Goal: Transaction & Acquisition: Purchase product/service

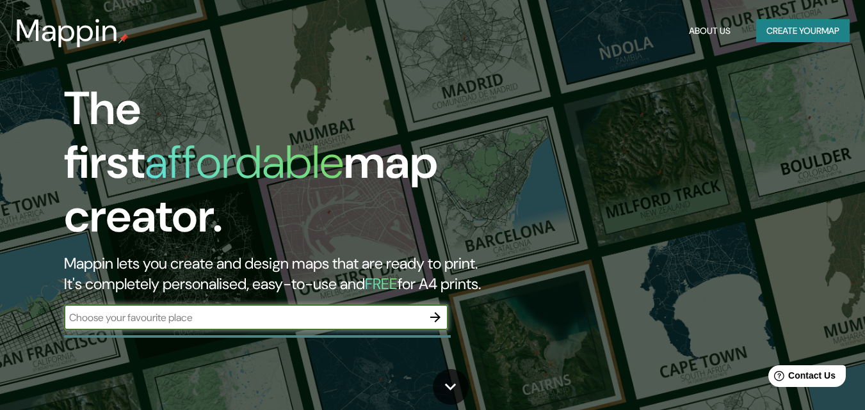
click at [439, 312] on icon "button" at bounding box center [435, 317] width 10 height 10
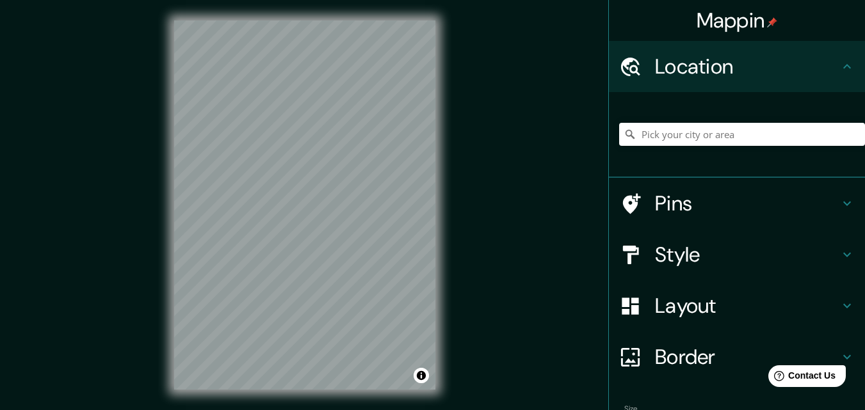
click at [437, 202] on div "© Mapbox © OpenStreetMap Improve this map" at bounding box center [305, 205] width 302 height 410
click at [823, 77] on h4 "Location" at bounding box center [747, 67] width 184 height 26
click at [750, 129] on input "Pick your city or area" at bounding box center [742, 134] width 246 height 23
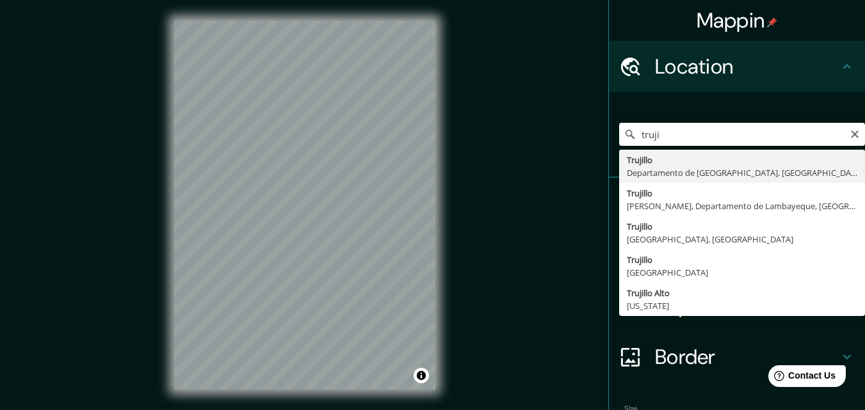
type input "[GEOGRAPHIC_DATA], [GEOGRAPHIC_DATA], [GEOGRAPHIC_DATA]"
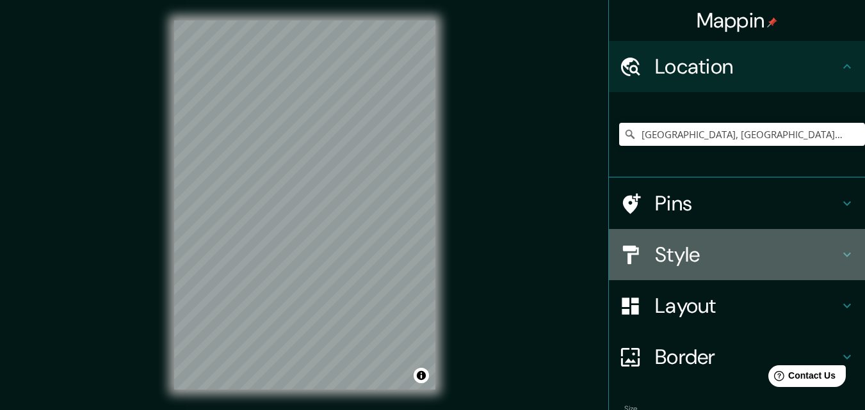
click at [750, 255] on h4 "Style" at bounding box center [747, 255] width 184 height 26
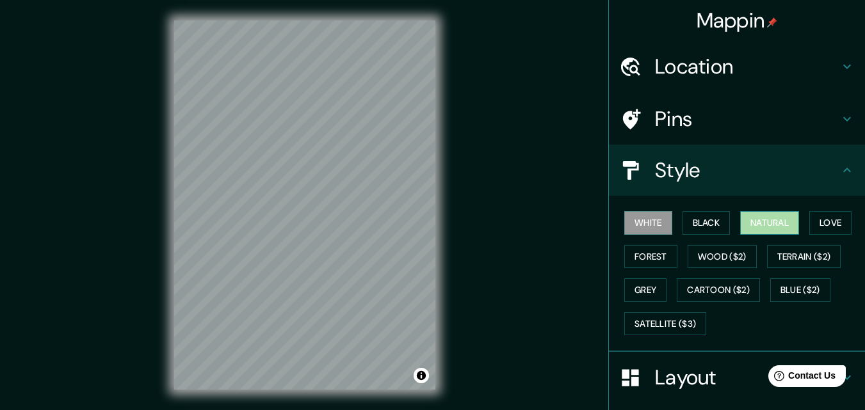
click at [772, 230] on button "Natural" at bounding box center [769, 223] width 59 height 24
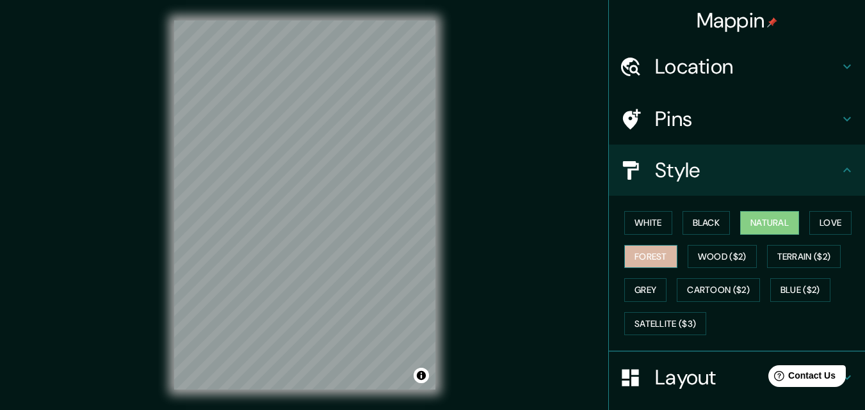
click at [636, 254] on button "Forest" at bounding box center [650, 257] width 53 height 24
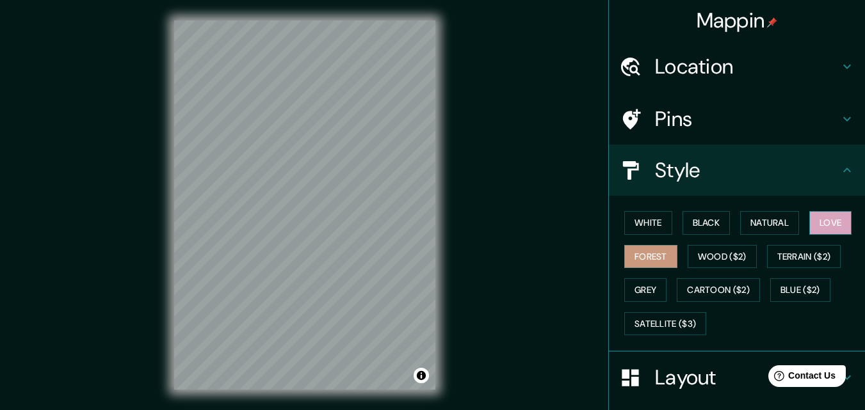
click at [809, 232] on button "Love" at bounding box center [830, 223] width 42 height 24
click at [772, 231] on button "Natural" at bounding box center [769, 223] width 59 height 24
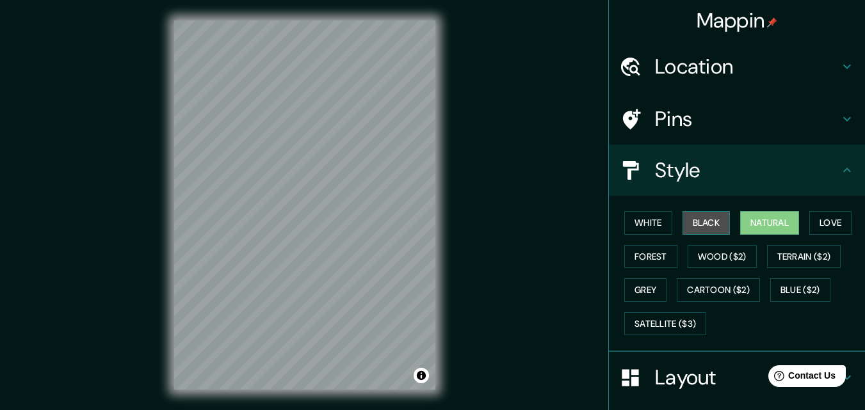
click at [712, 225] on button "Black" at bounding box center [707, 223] width 48 height 24
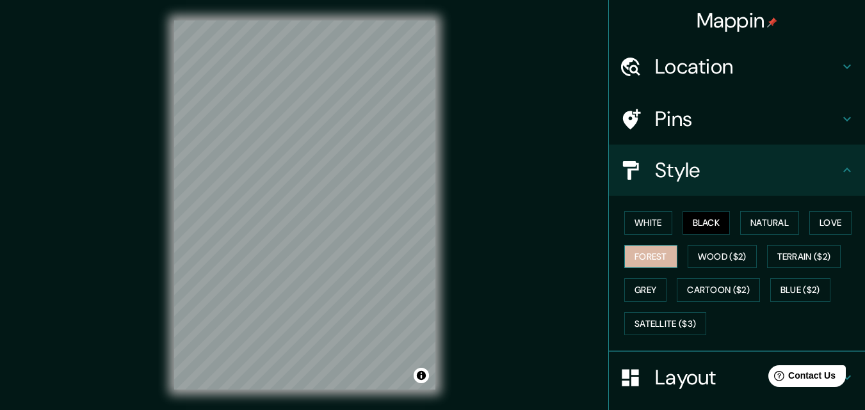
click at [638, 263] on button "Forest" at bounding box center [650, 257] width 53 height 24
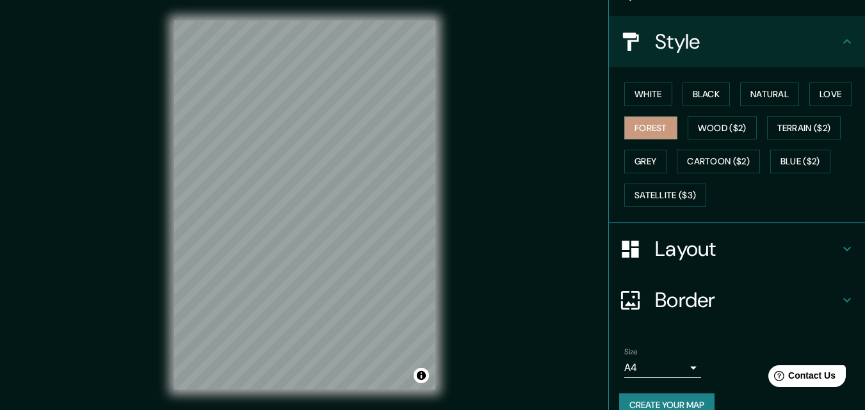
scroll to position [151, 0]
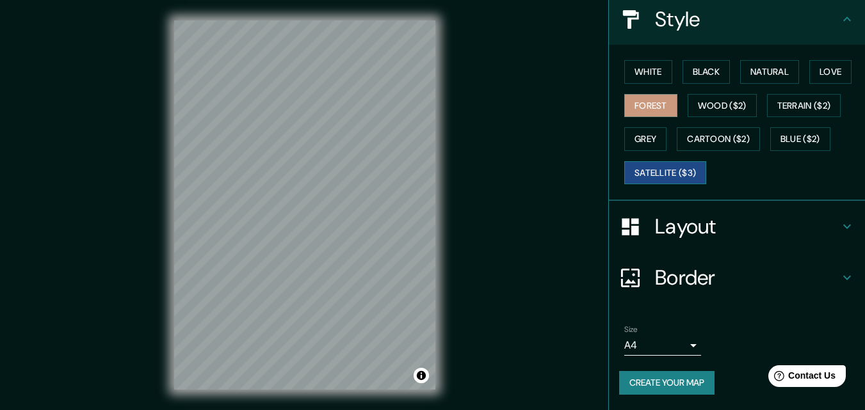
click at [684, 184] on button "Satellite ($3)" at bounding box center [665, 173] width 82 height 24
click at [642, 139] on button "Grey" at bounding box center [645, 139] width 42 height 24
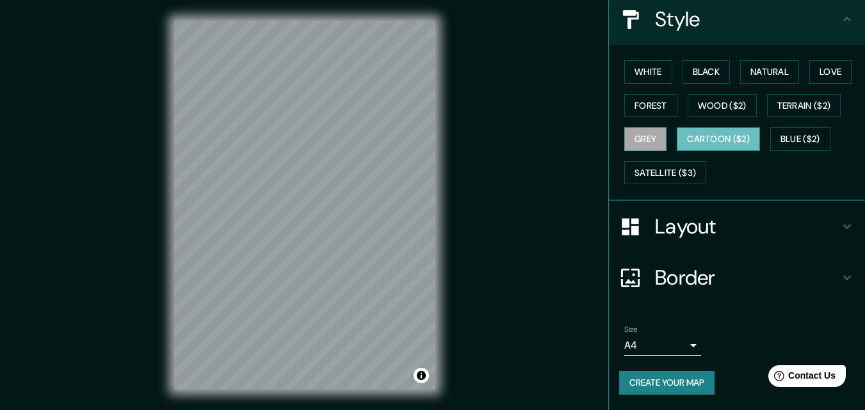
click at [698, 147] on button "Cartoon ($2)" at bounding box center [718, 139] width 83 height 24
click at [779, 143] on button "Blue ($2)" at bounding box center [800, 139] width 60 height 24
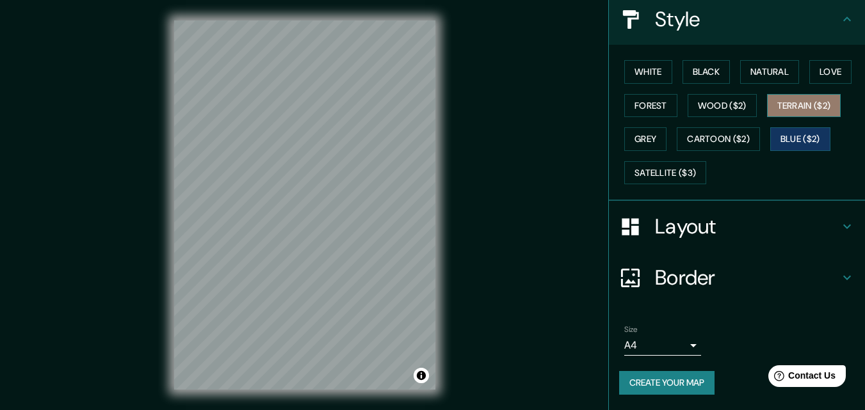
click at [791, 114] on button "Terrain ($2)" at bounding box center [804, 106] width 74 height 24
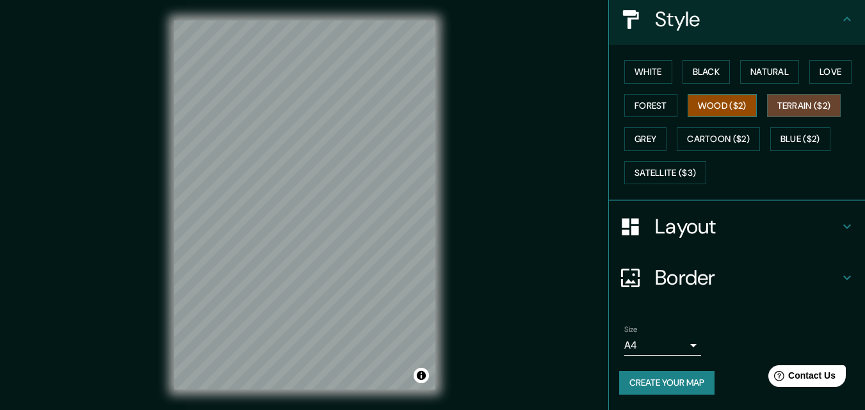
click at [732, 108] on button "Wood ($2)" at bounding box center [722, 106] width 69 height 24
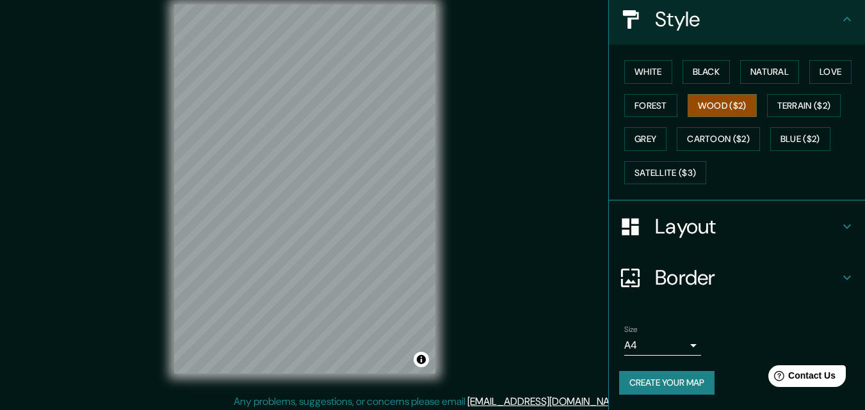
scroll to position [20, 0]
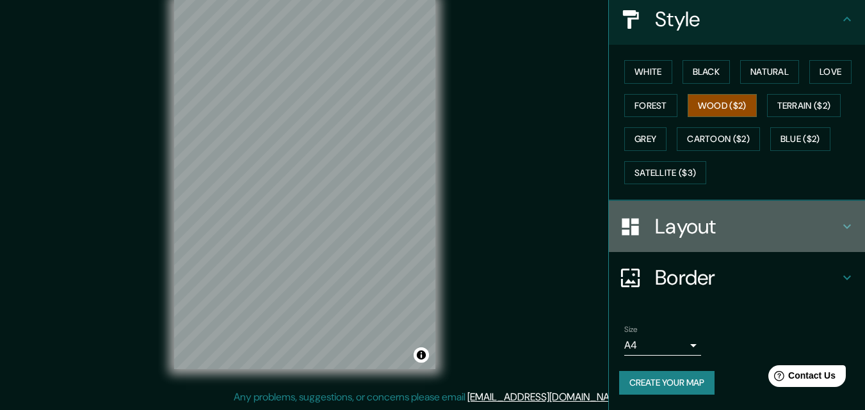
click at [717, 217] on h4 "Layout" at bounding box center [747, 227] width 184 height 26
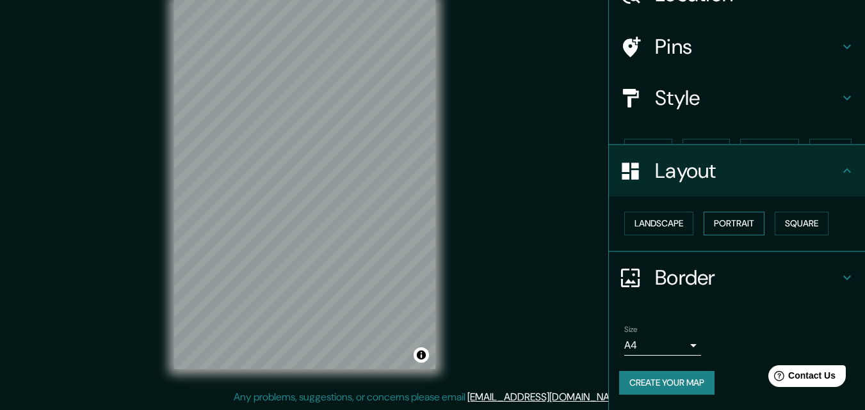
scroll to position [50, 0]
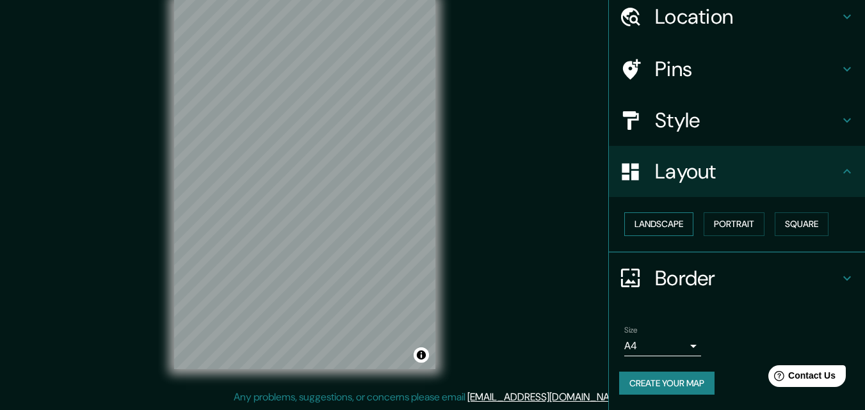
click at [676, 218] on button "Landscape" at bounding box center [658, 225] width 69 height 24
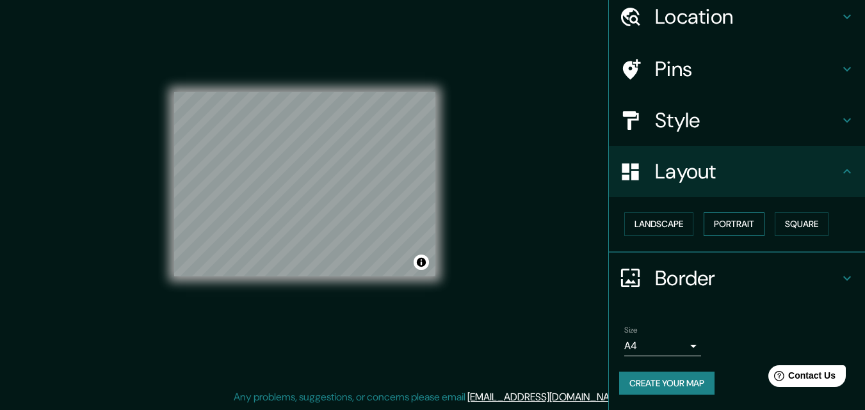
click at [730, 223] on button "Portrait" at bounding box center [734, 225] width 61 height 24
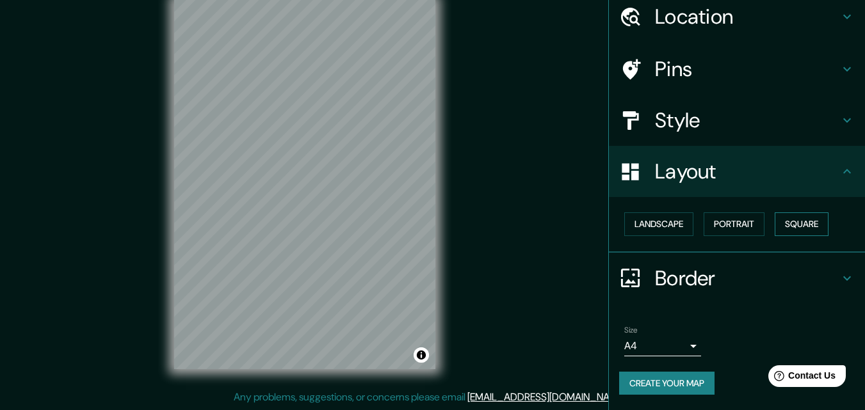
click at [788, 224] on button "Square" at bounding box center [802, 225] width 54 height 24
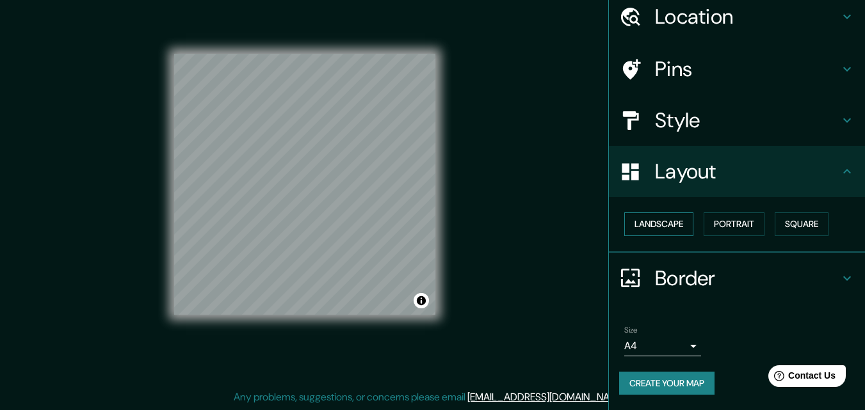
click at [677, 221] on button "Landscape" at bounding box center [658, 225] width 69 height 24
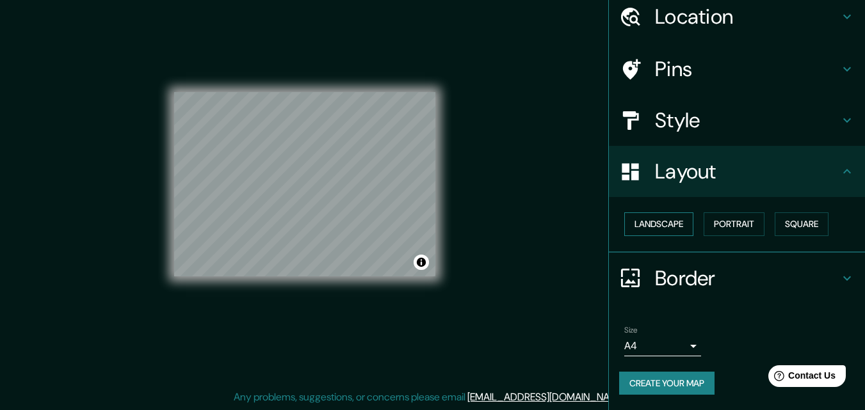
click at [672, 223] on button "Landscape" at bounding box center [658, 225] width 69 height 24
click at [788, 228] on button "Square" at bounding box center [802, 225] width 54 height 24
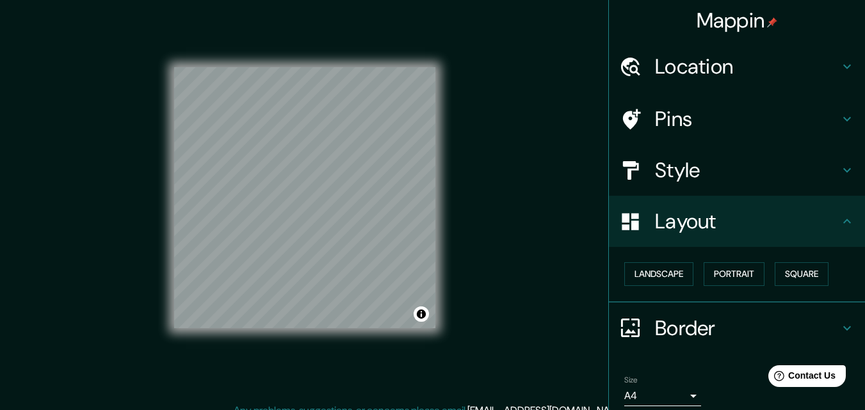
scroll to position [0, 0]
